Goal: Navigation & Orientation: Find specific page/section

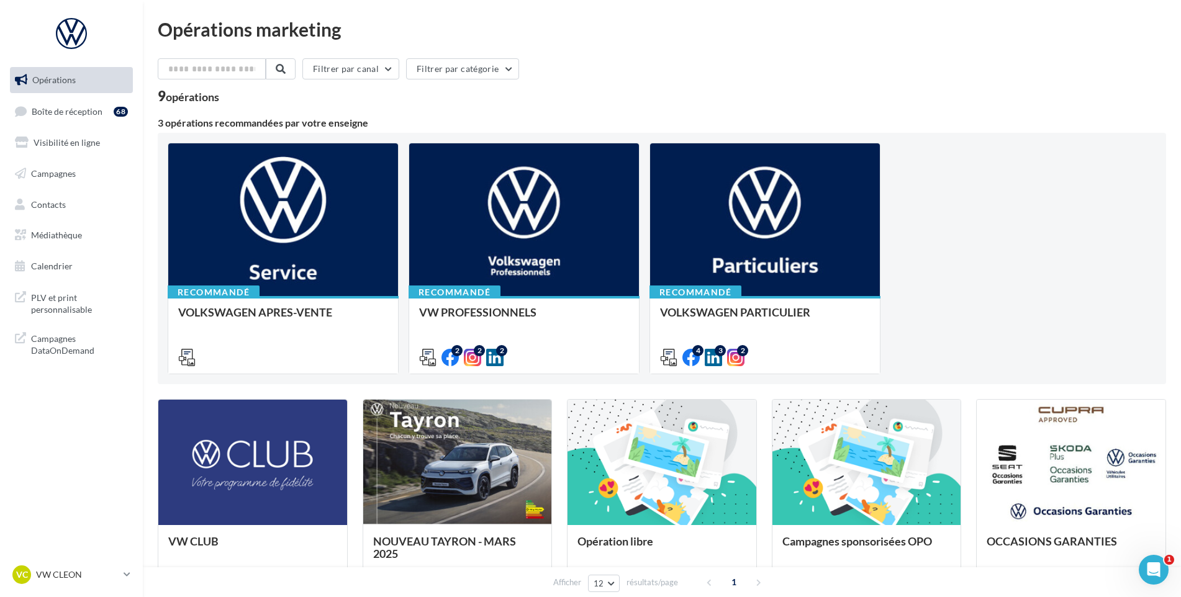
click at [120, 126] on ul "Opérations Boîte de réception 68 Visibilité en ligne Campagnes Contacts Médiath…" at bounding box center [71, 173] width 133 height 222
click at [123, 115] on div "68" at bounding box center [121, 112] width 14 height 10
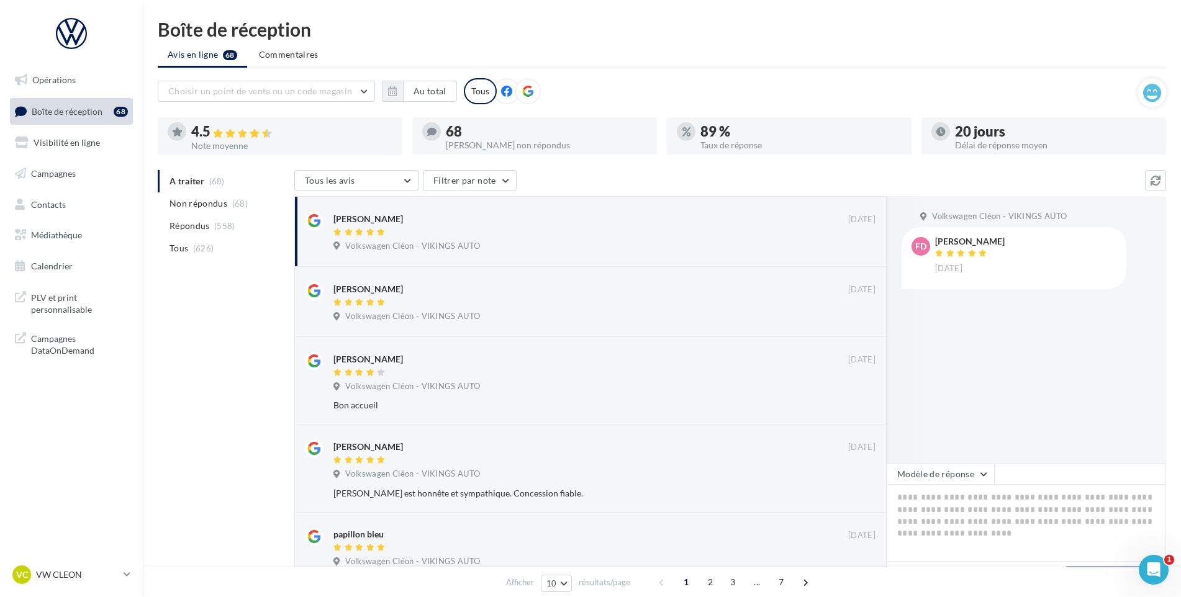
click at [110, 570] on p "VW CLEON" at bounding box center [77, 575] width 83 height 12
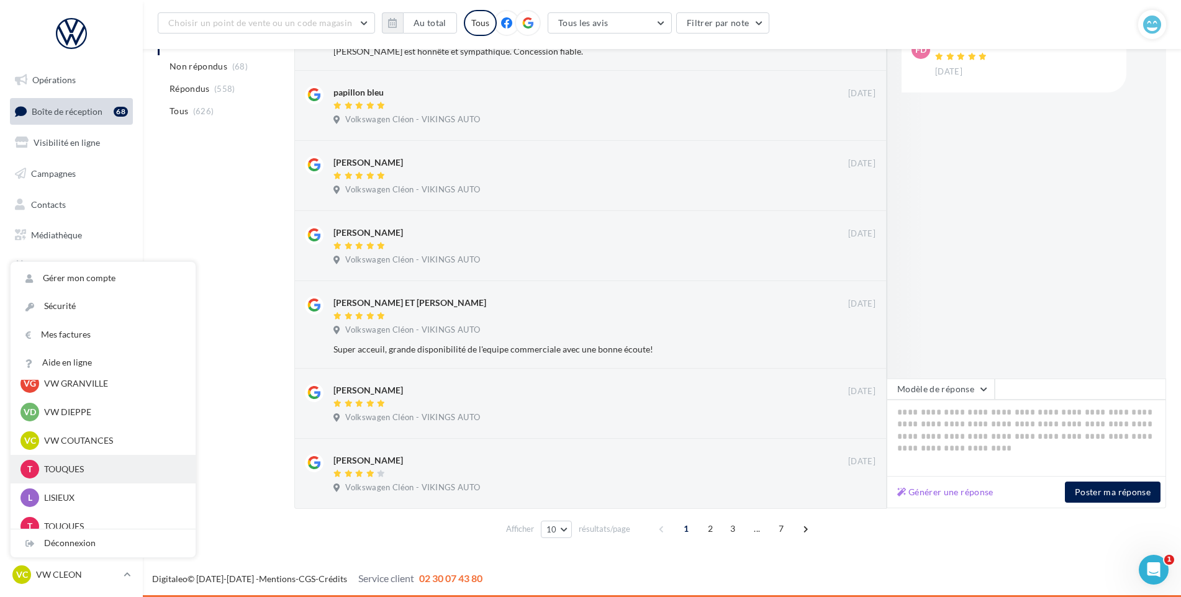
scroll to position [338, 0]
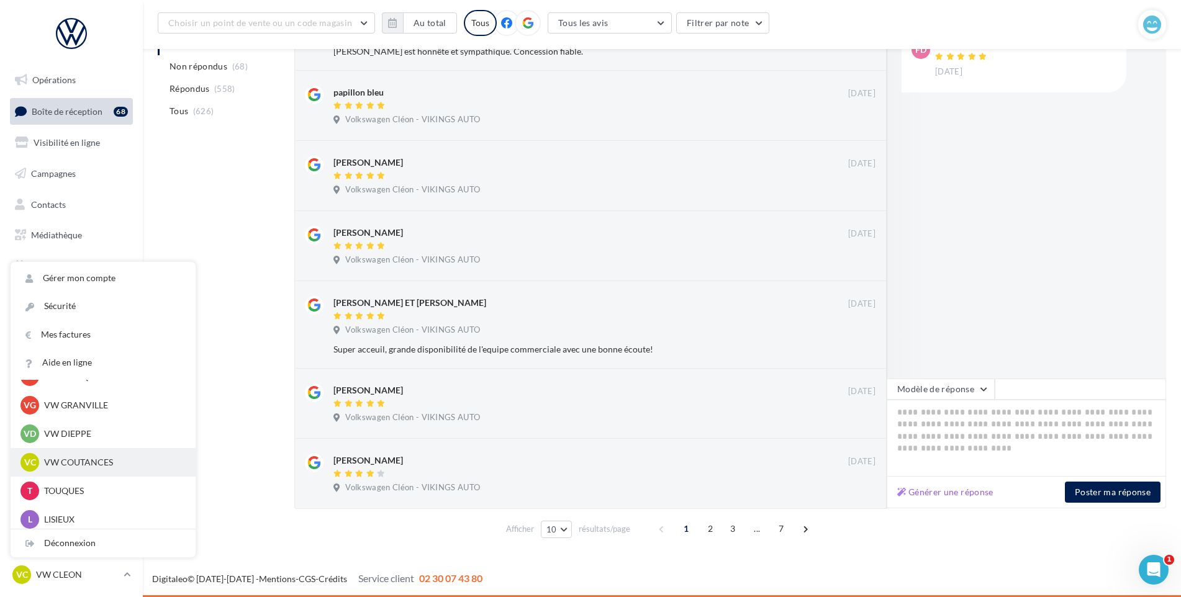
click at [105, 464] on p "VW COUTANCES" at bounding box center [112, 462] width 137 height 12
